Goal: Register for event/course

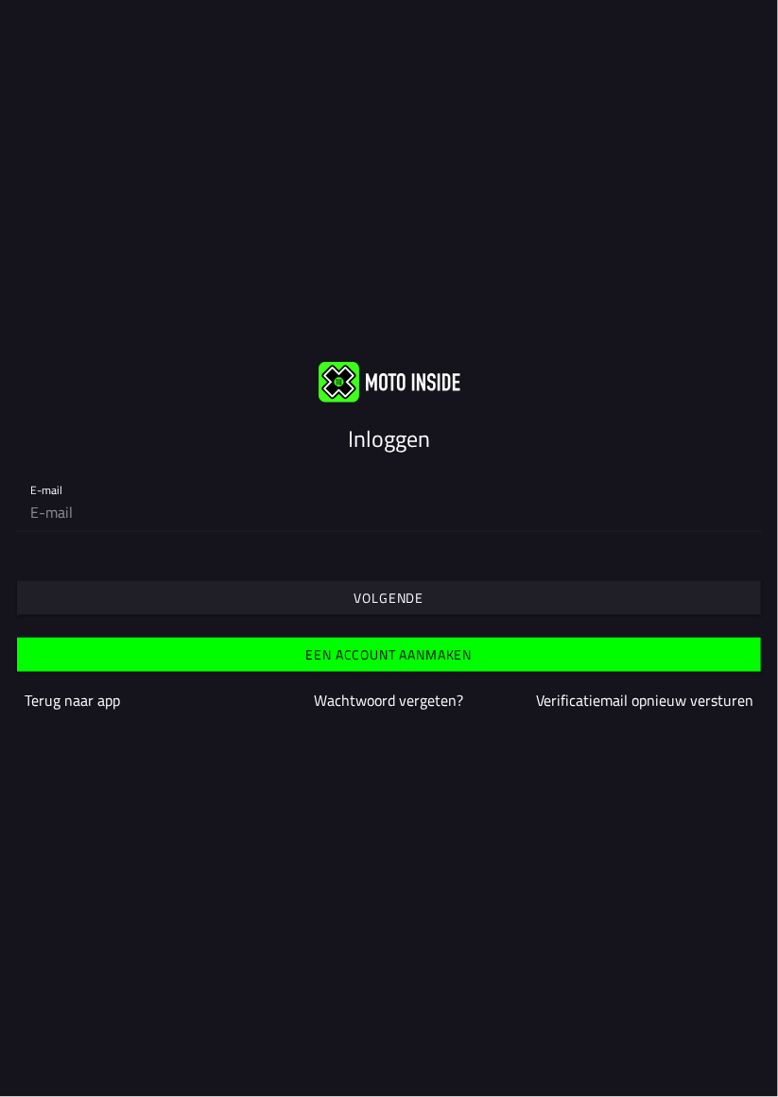
click at [493, 592] on span "Volgende" at bounding box center [388, 598] width 715 height 34
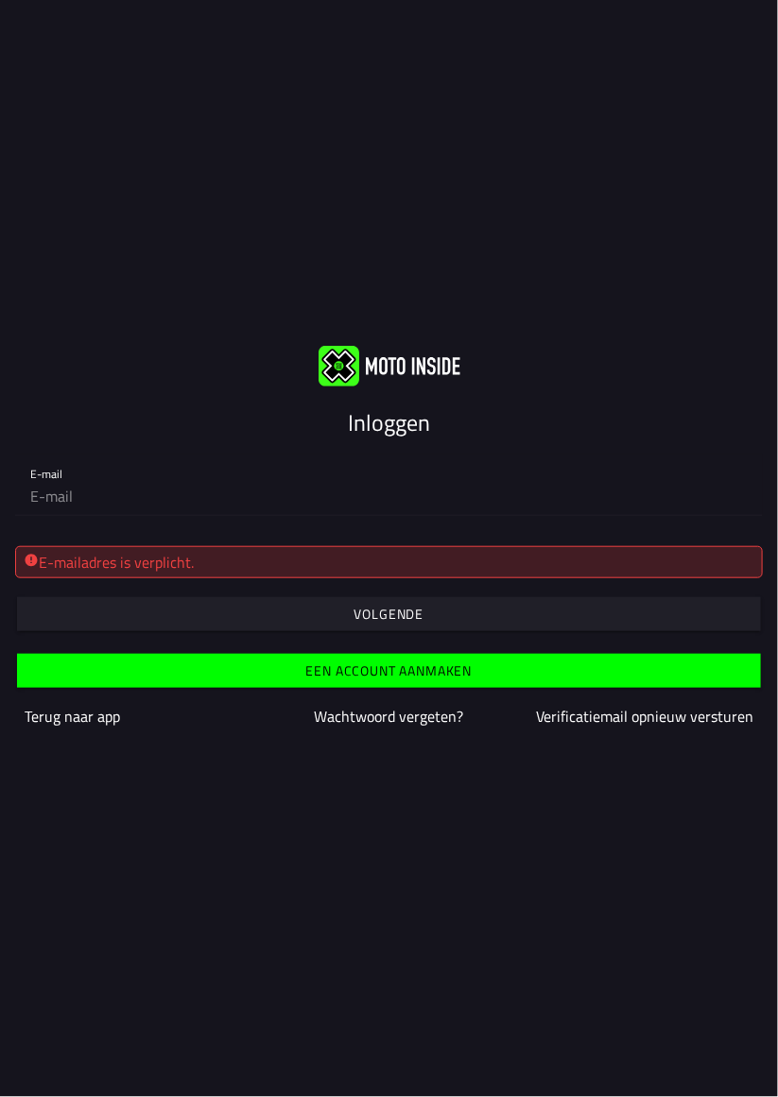
click at [118, 718] on ion-text "Terug naar app" at bounding box center [72, 716] width 95 height 23
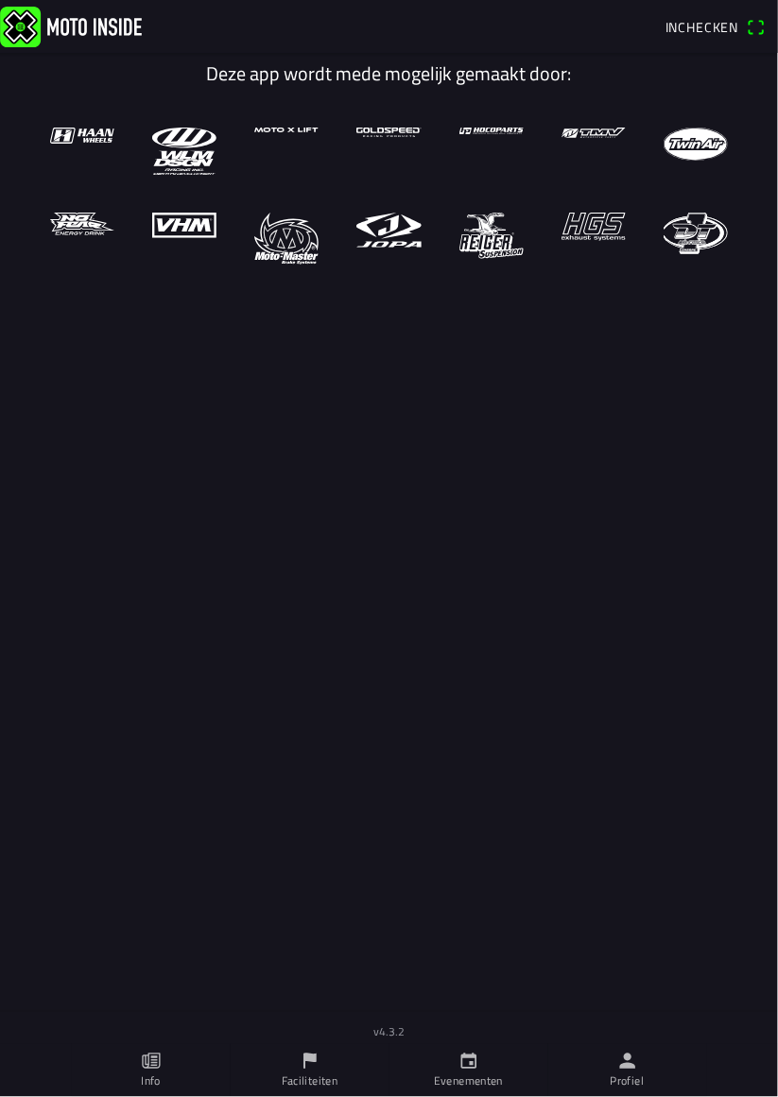
click at [475, 1056] on icon "calendar" at bounding box center [468, 1062] width 16 height 16
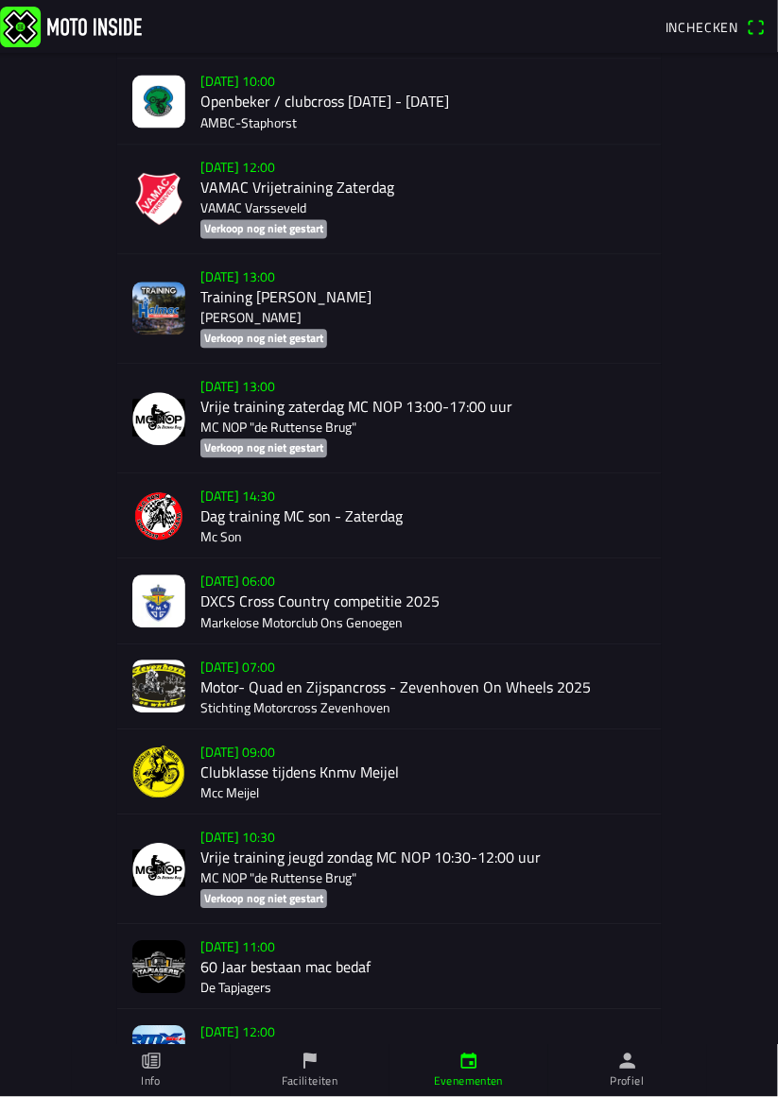
scroll to position [2734, 0]
click at [406, 595] on div "[DATE] 06:00 DXCS Cross Country competitie 2025 Markelose Motorclub Ons Genoegen" at bounding box center [423, 602] width 446 height 84
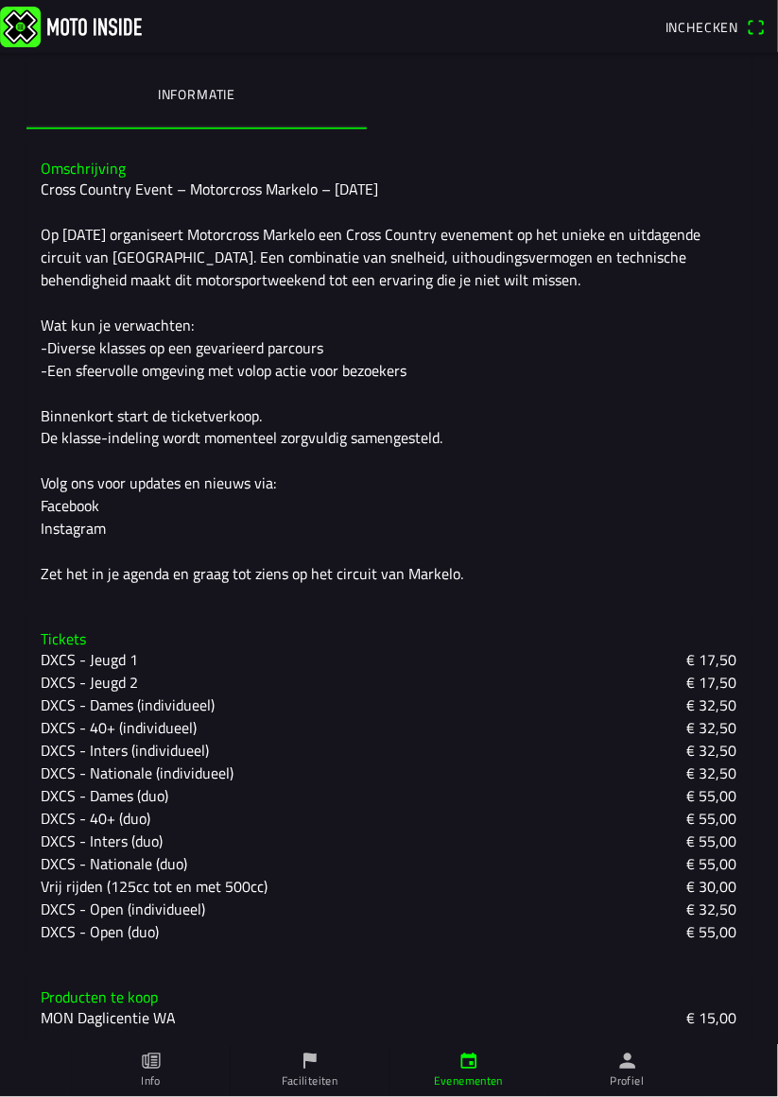
scroll to position [539, 0]
